Goal: Task Accomplishment & Management: Complete application form

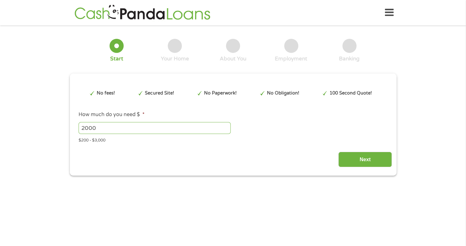
click at [251, 155] on div "Next" at bounding box center [232, 157] width 317 height 20
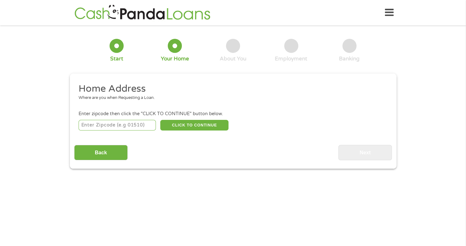
click at [99, 124] on input "number" at bounding box center [116, 125] width 77 height 11
type input "63130"
click at [195, 129] on button "CLICK TO CONTINUE" at bounding box center [194, 125] width 68 height 11
type input "63130"
type input "Saint Louis"
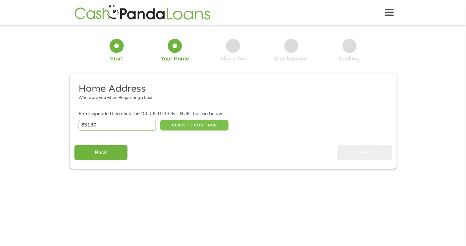
select select "[US_STATE]"
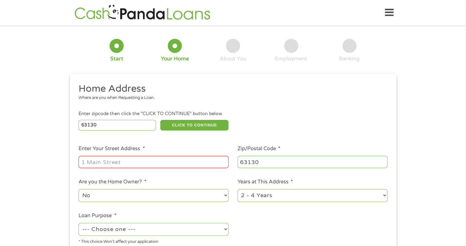
click at [133, 163] on input "Enter Your Street Address *" at bounding box center [153, 162] width 150 height 12
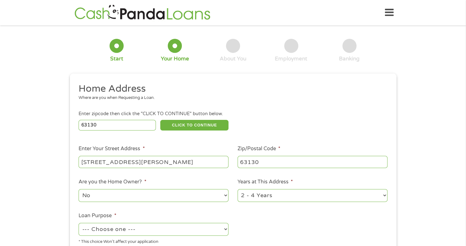
type input "[STREET_ADDRESS][PERSON_NAME]"
click at [383, 195] on select "1 Year or less 1 - 2 Years 2 - 4 Years Over 4 Years" at bounding box center [312, 195] width 150 height 13
click at [382, 196] on select "1 Year or less 1 - 2 Years 2 - 4 Years Over 4 Years" at bounding box center [312, 195] width 150 height 13
select select "12months"
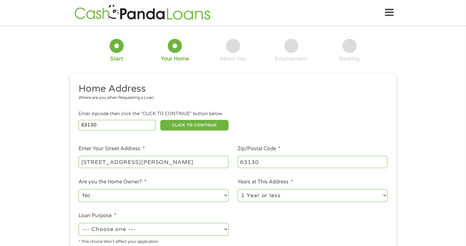
click at [237, 189] on select "1 Year or less 1 - 2 Years 2 - 4 Years Over 4 Years" at bounding box center [312, 195] width 150 height 13
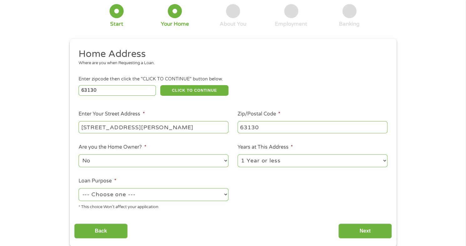
scroll to position [39, 0]
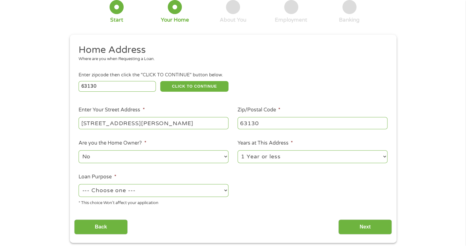
click at [223, 191] on select "--- Choose one --- Pay Bills Debt Consolidation Home Improvement Major Purchase…" at bounding box center [153, 190] width 150 height 13
select select "paybills"
click at [78, 184] on select "--- Choose one --- Pay Bills Debt Consolidation Home Improvement Major Purchase…" at bounding box center [153, 190] width 150 height 13
click at [362, 224] on input "Next" at bounding box center [364, 226] width 53 height 15
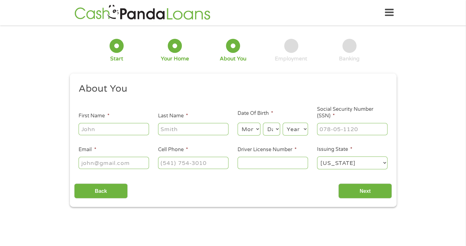
scroll to position [3, 3]
click at [115, 127] on input "First Name *" at bounding box center [113, 129] width 70 height 12
type input "[PERSON_NAME]"
type input "Lenoir"
type input "[EMAIL_ADDRESS][DOMAIN_NAME]"
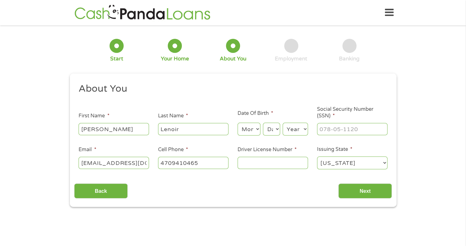
type input "[PHONE_NUMBER]"
drag, startPoint x: 137, startPoint y: 165, endPoint x: 131, endPoint y: 193, distance: 28.8
click at [131, 193] on div "About You This field is hidden when viewing the form Title * --- Choose one ---…" at bounding box center [232, 141] width 317 height 116
type input "[EMAIL_ADDRESS][DOMAIN_NAME]"
click at [249, 128] on select "Month 1 2 3 4 5 6 7 8 9 10 11 12" at bounding box center [248, 129] width 23 height 13
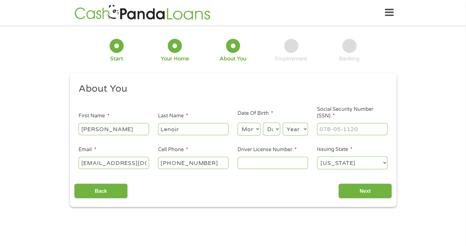
select select "10"
click at [237, 123] on select "Month 1 2 3 4 5 6 7 8 9 10 11 12" at bounding box center [248, 129] width 23 height 13
click at [271, 131] on select "Day 1 2 3 4 5 6 7 8 9 10 11 12 13 14 15 16 17 18 19 20 21 22 23 24 25 26 27 28 …" at bounding box center [271, 129] width 17 height 13
select select "8"
click at [263, 123] on select "Day 1 2 3 4 5 6 7 8 9 10 11 12 13 14 15 16 17 18 19 20 21 22 23 24 25 26 27 28 …" at bounding box center [271, 129] width 17 height 13
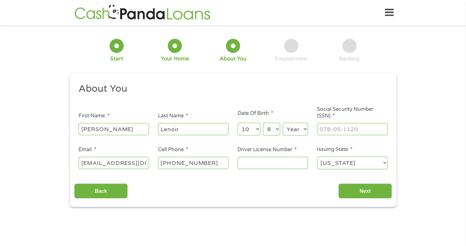
click at [302, 129] on select "Year [DATE] 2006 2005 2004 2003 2002 2001 2000 1999 1998 1997 1996 1995 1994 19…" at bounding box center [294, 129] width 25 height 13
select select "1969"
click at [282, 123] on select "Year [DATE] 2006 2005 2004 2003 2002 2001 2000 1999 1998 1997 1996 1995 1994 19…" at bounding box center [294, 129] width 25 height 13
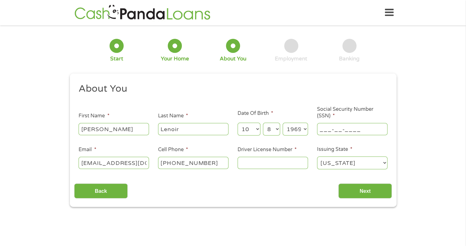
click at [323, 134] on input "___-__-____" at bounding box center [352, 129] width 70 height 12
type input "492-78-0266"
click at [279, 167] on input "Driver License Number *" at bounding box center [272, 163] width 70 height 12
click at [118, 128] on input "[PERSON_NAME]" at bounding box center [113, 129] width 70 height 12
type input "C"
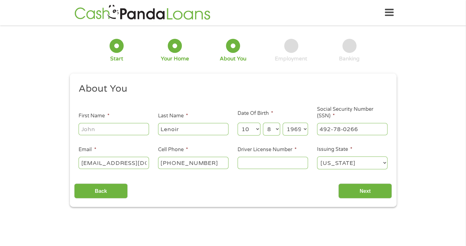
click at [144, 163] on input "[EMAIL_ADDRESS][DOMAIN_NAME]" at bounding box center [113, 163] width 70 height 12
type input "c"
click at [361, 129] on input "492-78-0266" at bounding box center [352, 129] width 70 height 12
type input "___-__-____"
click at [205, 160] on input "[PHONE_NUMBER]" at bounding box center [193, 163] width 70 height 12
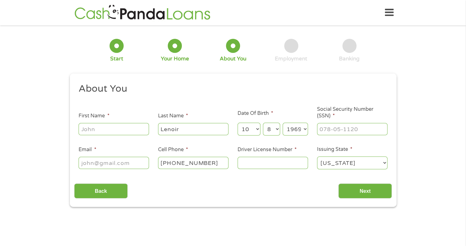
type input "(___) ___-____"
click at [182, 130] on input "Lenoir" at bounding box center [193, 129] width 70 height 12
type input "L"
click at [255, 129] on select "Month 1 2 3 4 5 6 7 8 9 10 11 12" at bounding box center [248, 129] width 23 height 13
select select
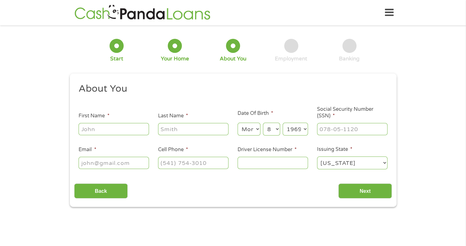
click at [237, 123] on select "Month 1 2 3 4 5 6 7 8 9 10 11 12" at bounding box center [248, 129] width 23 height 13
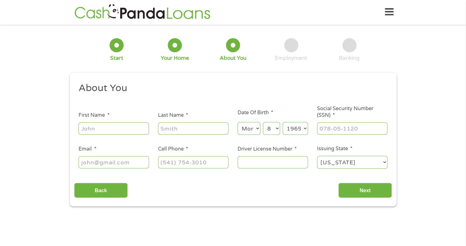
scroll to position [3, 0]
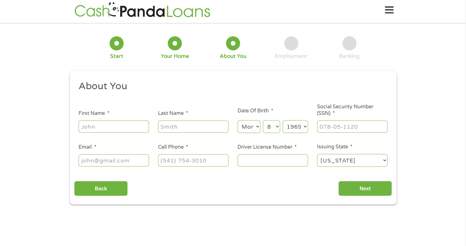
click at [271, 124] on select "Day 1 2 3 4 5 6 7 8 9 10 11 12 13 14 15 16 17 18 19 20 21 22 23 24 25 26 27 28 …" at bounding box center [271, 126] width 17 height 13
select select
click at [263, 120] on select "Day 1 2 3 4 5 6 7 8 9 10 11 12 13 14 15 16 17 18 19 20 21 22 23 24 25 26 27 28 …" at bounding box center [271, 126] width 17 height 13
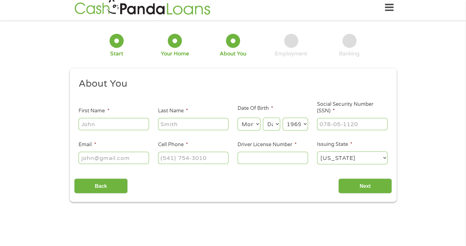
scroll to position [4, 0]
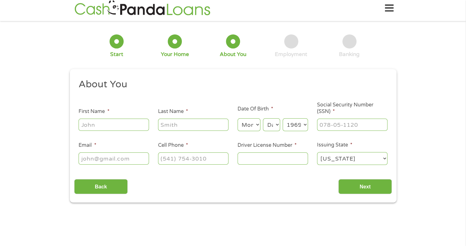
click at [292, 123] on select "Year [DATE] 2006 2005 2004 2003 2002 2001 2000 1999 1998 1997 1996 1995 1994 19…" at bounding box center [294, 124] width 25 height 13
select select
click at [282, 118] on select "Year [DATE] 2006 2005 2004 2003 2002 2001 2000 1999 1998 1997 1996 1995 1994 19…" at bounding box center [294, 124] width 25 height 13
click at [96, 184] on input "Back" at bounding box center [100, 186] width 53 height 15
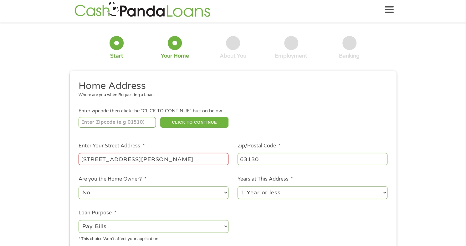
scroll to position [3, 3]
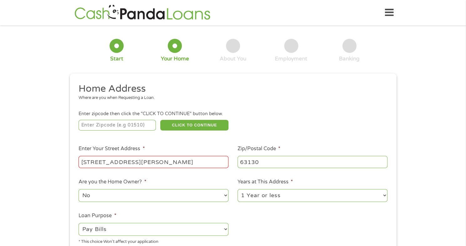
click at [166, 160] on input "[STREET_ADDRESS][PERSON_NAME]" at bounding box center [153, 162] width 150 height 12
type input "8"
click at [263, 160] on input "63130" at bounding box center [312, 162] width 150 height 12
type input "_____"
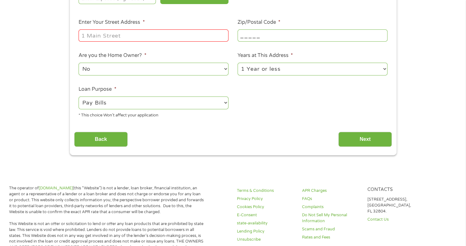
scroll to position [126, 0]
type input "_____"
